Goal: Information Seeking & Learning: Learn about a topic

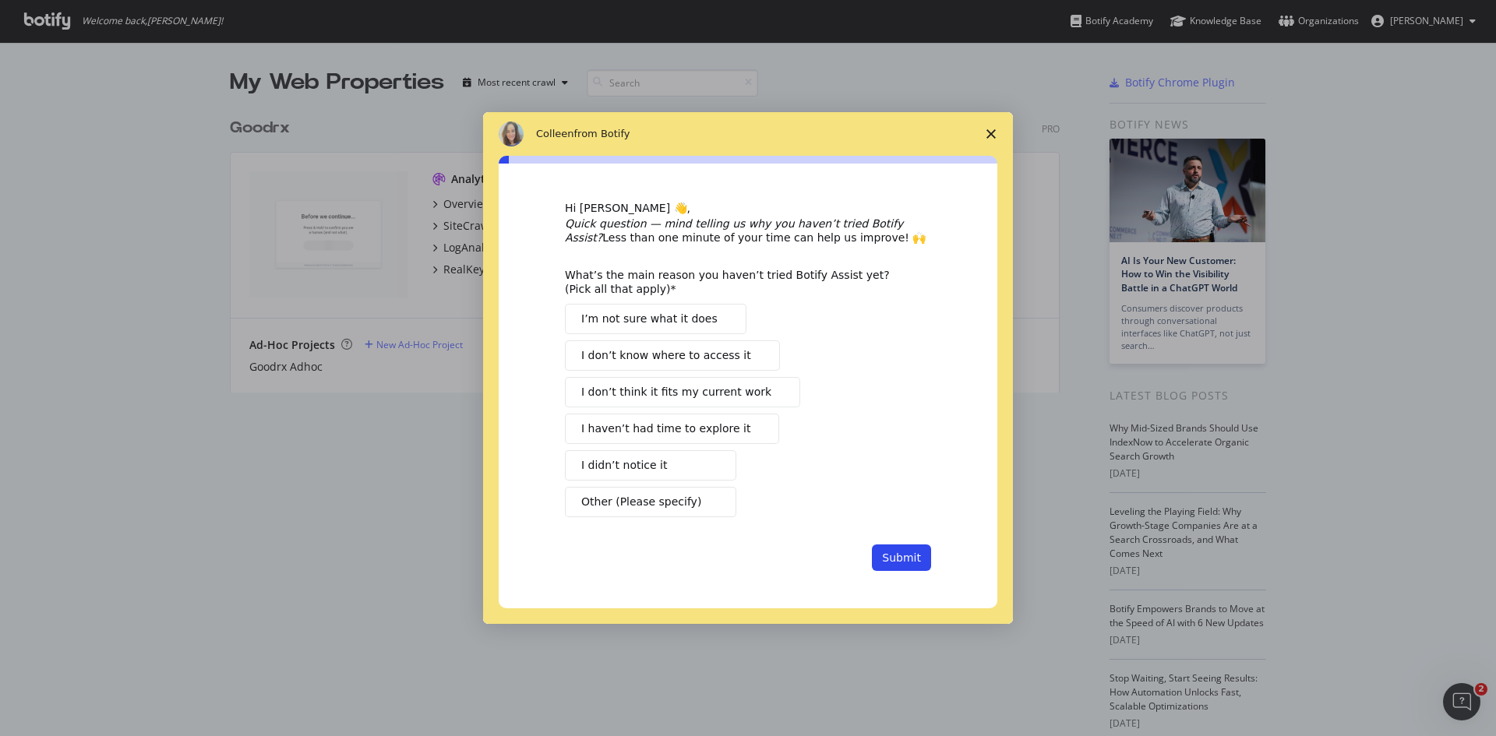
click at [997, 132] on span "Close survey" at bounding box center [991, 134] width 44 height 44
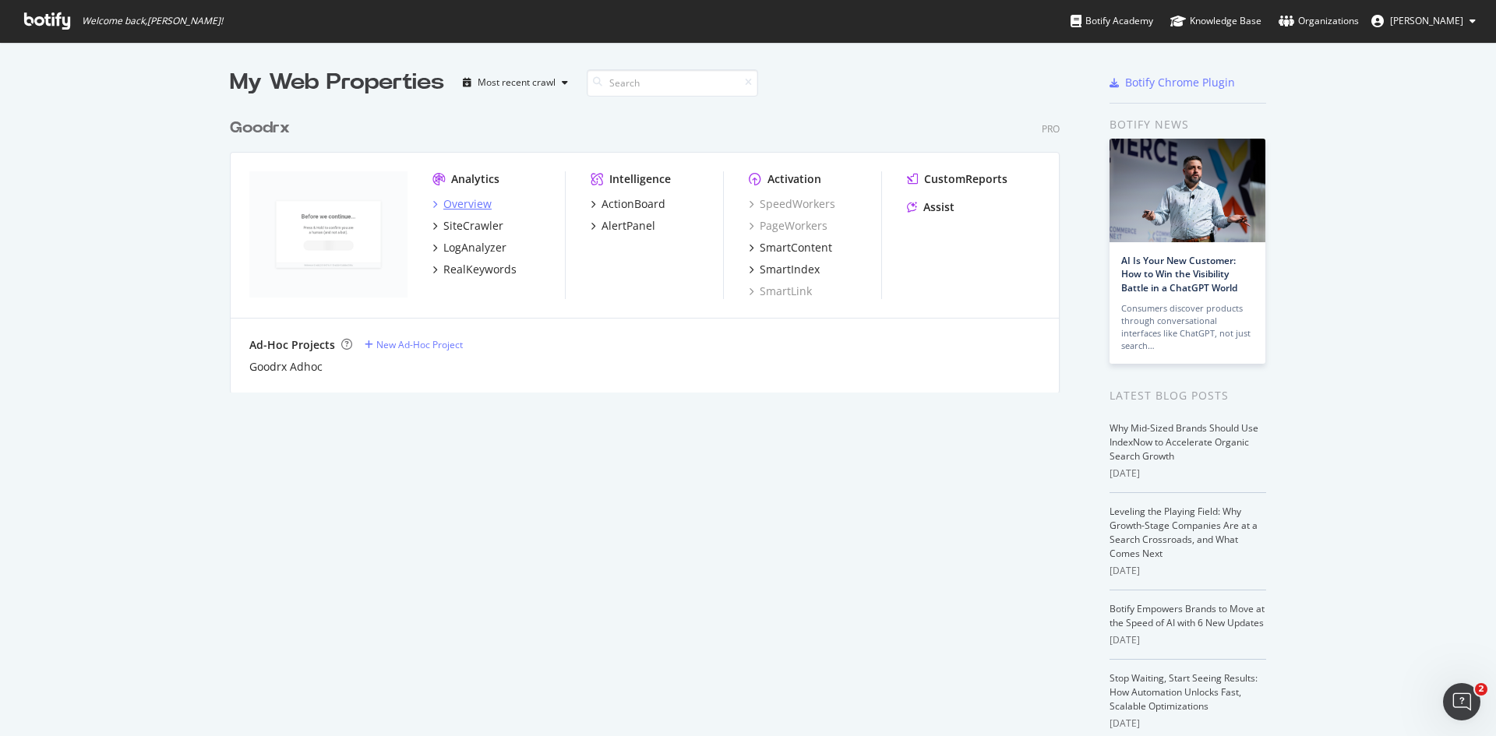
click at [472, 211] on div "Overview" at bounding box center [467, 204] width 48 height 16
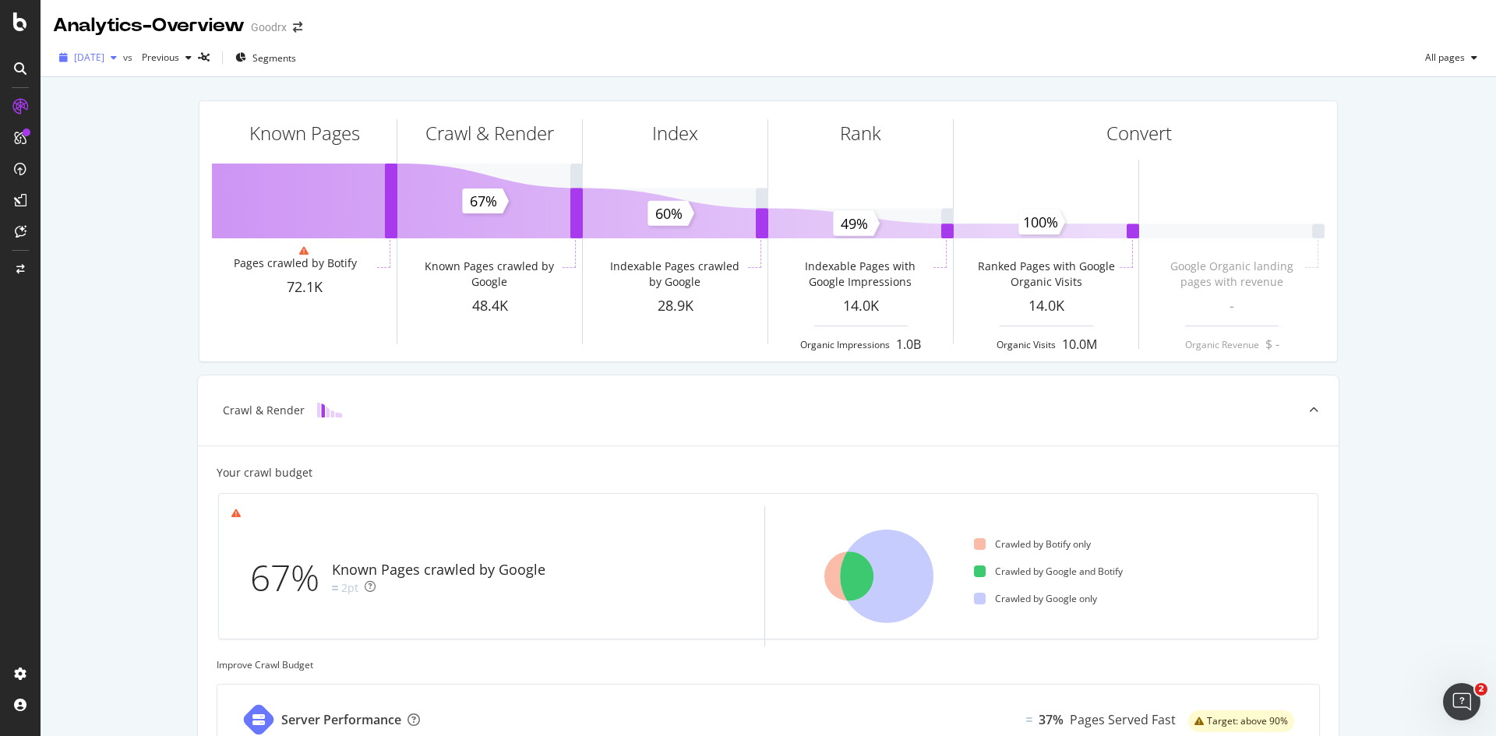
click at [104, 63] on span "[DATE]" at bounding box center [89, 57] width 30 height 13
click at [118, 120] on div "[DATE]" at bounding box center [115, 114] width 79 height 14
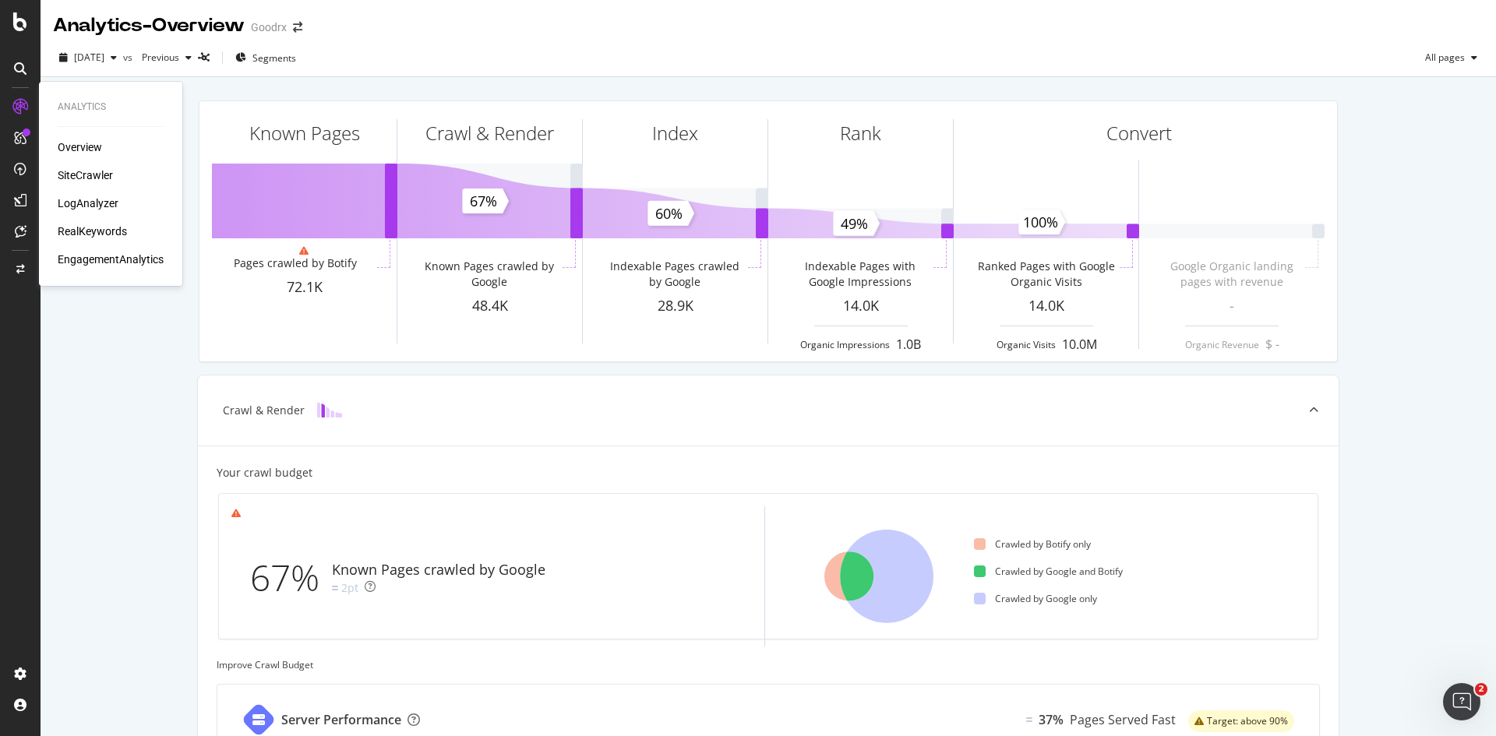
click at [84, 174] on div "SiteCrawler" at bounding box center [85, 176] width 55 height 16
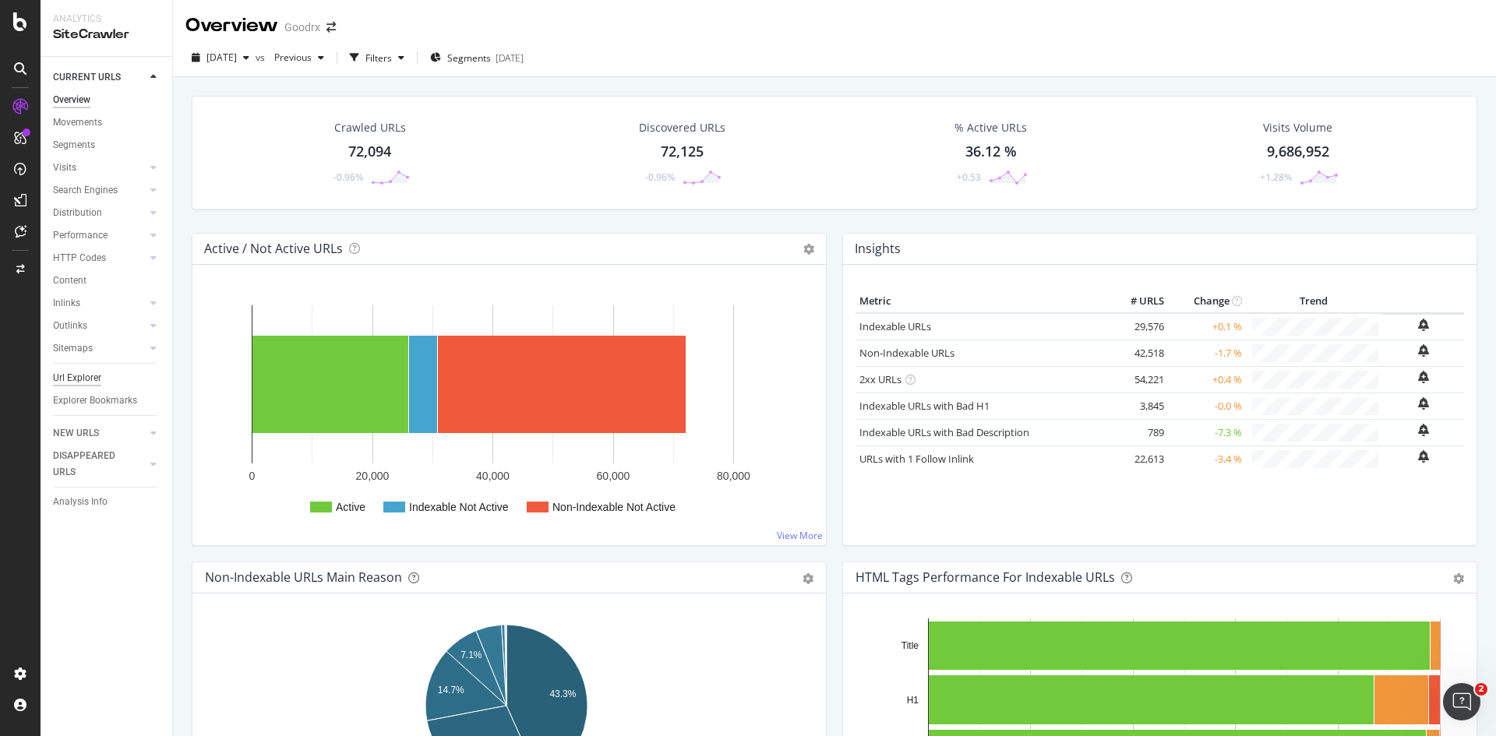
click at [74, 380] on div "Url Explorer" at bounding box center [77, 378] width 48 height 16
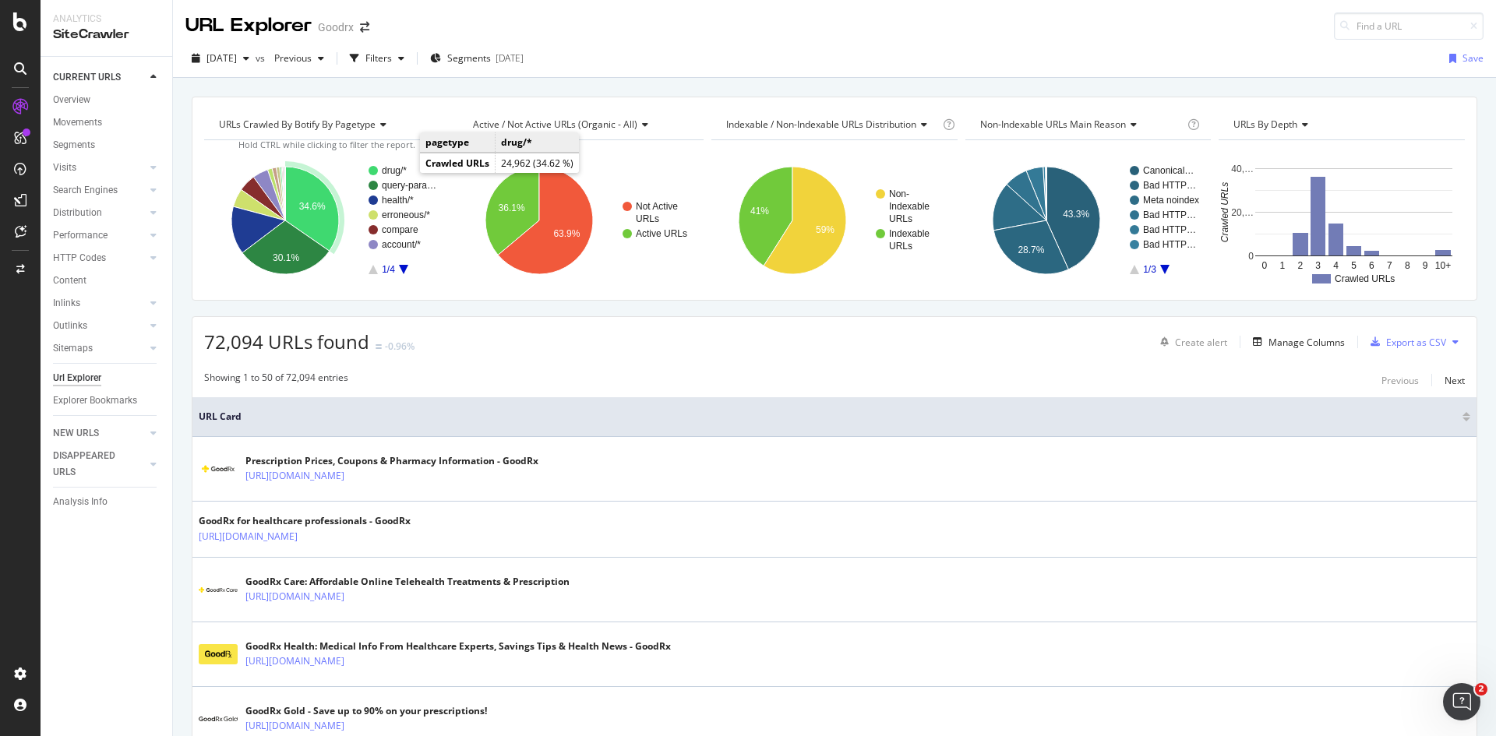
click at [390, 168] on text "drug/*" at bounding box center [394, 170] width 25 height 11
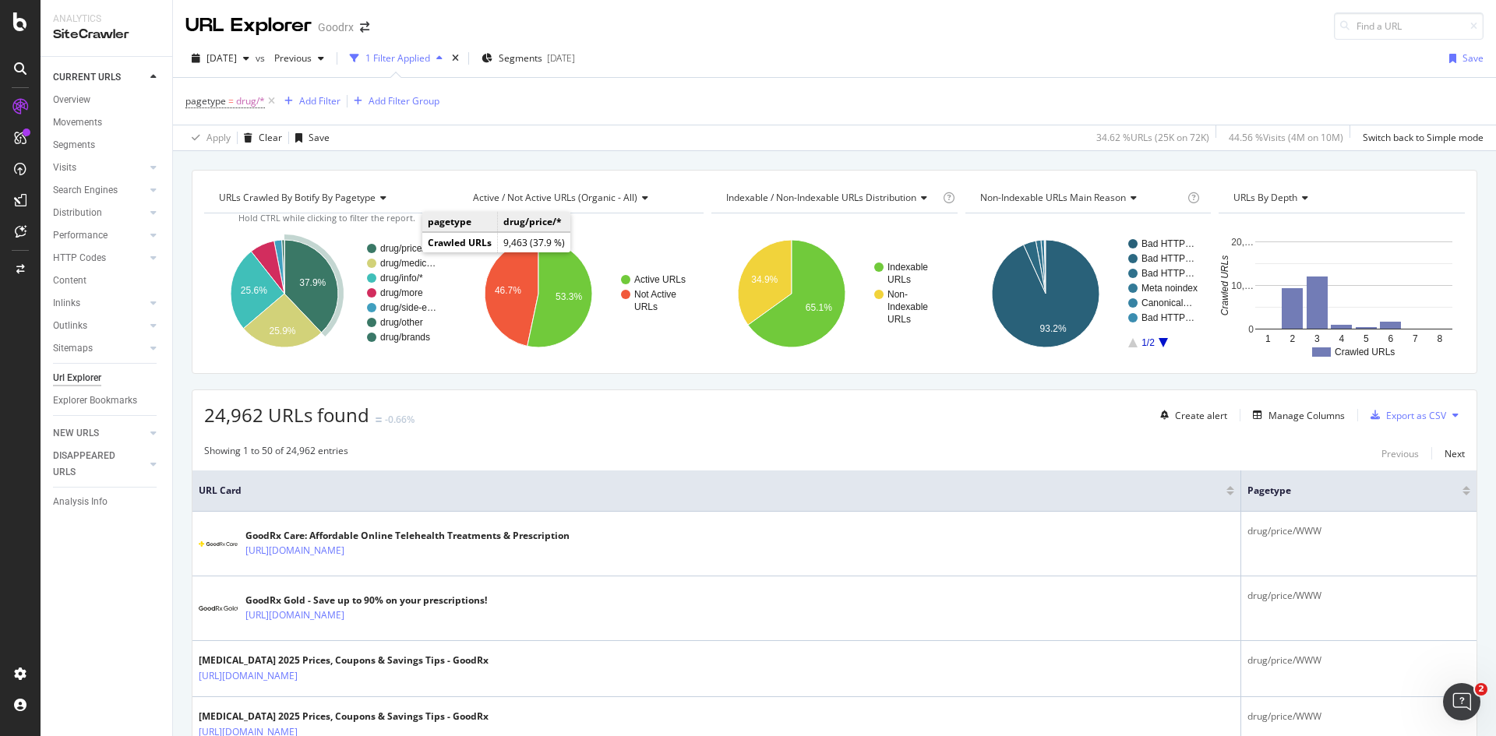
click at [408, 248] on text "drug/price/*" at bounding box center [404, 248] width 48 height 11
